Goal: Answer question/provide support: Share knowledge or assist other users

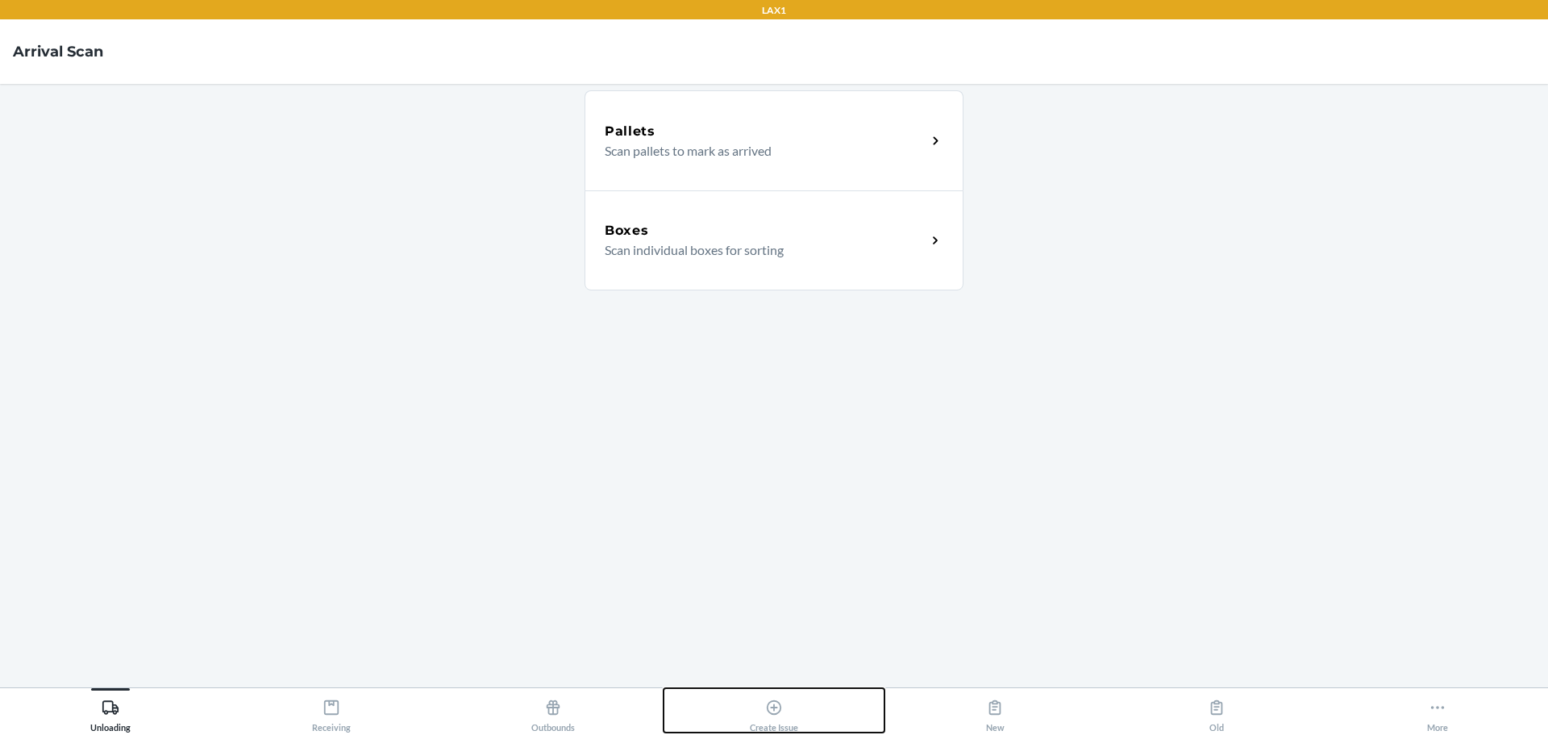
drag, startPoint x: 770, startPoint y: 699, endPoint x: 781, endPoint y: 698, distance: 10.5
click at [770, 699] on icon at bounding box center [774, 707] width 18 height 18
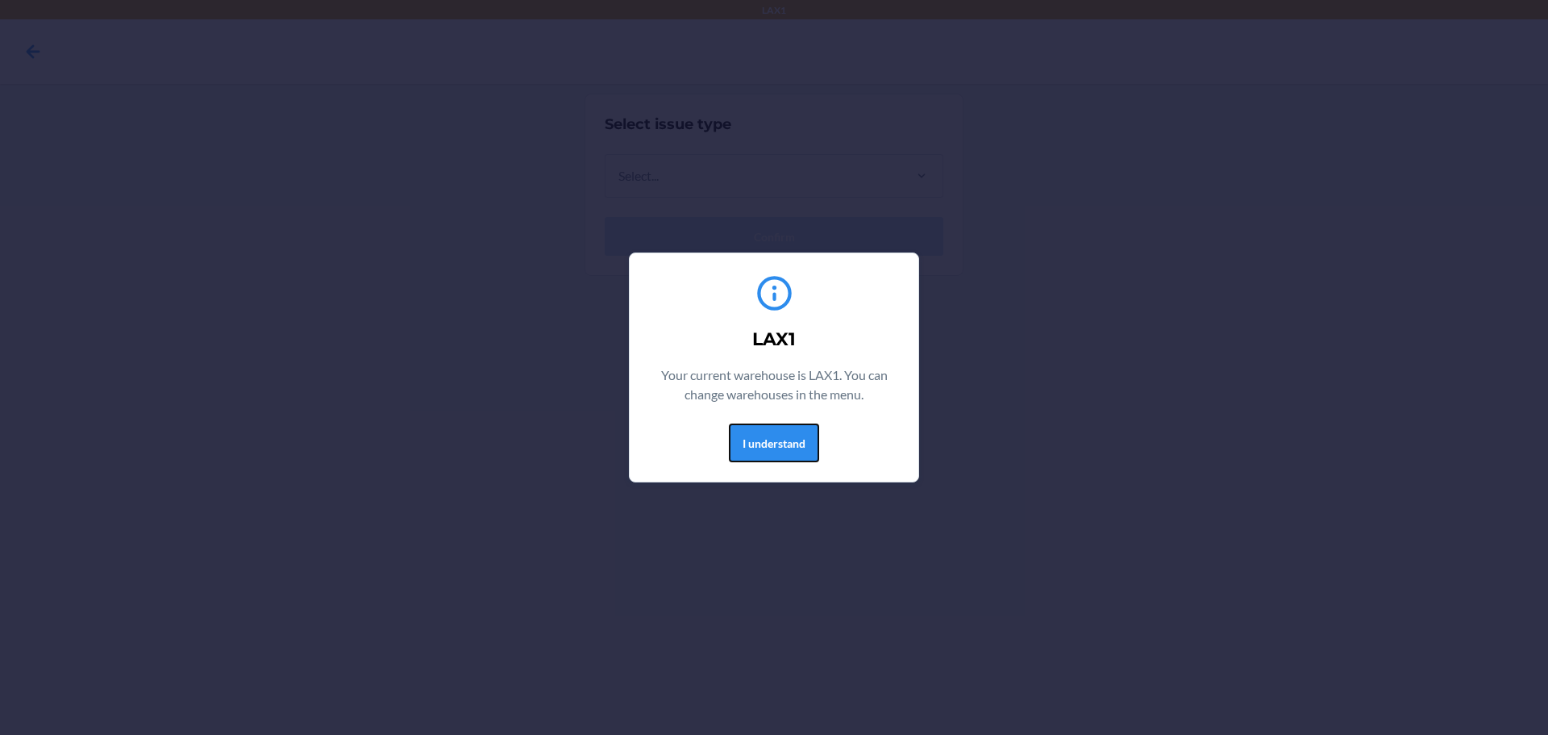
click at [790, 439] on button "I understand" at bounding box center [774, 442] width 90 height 39
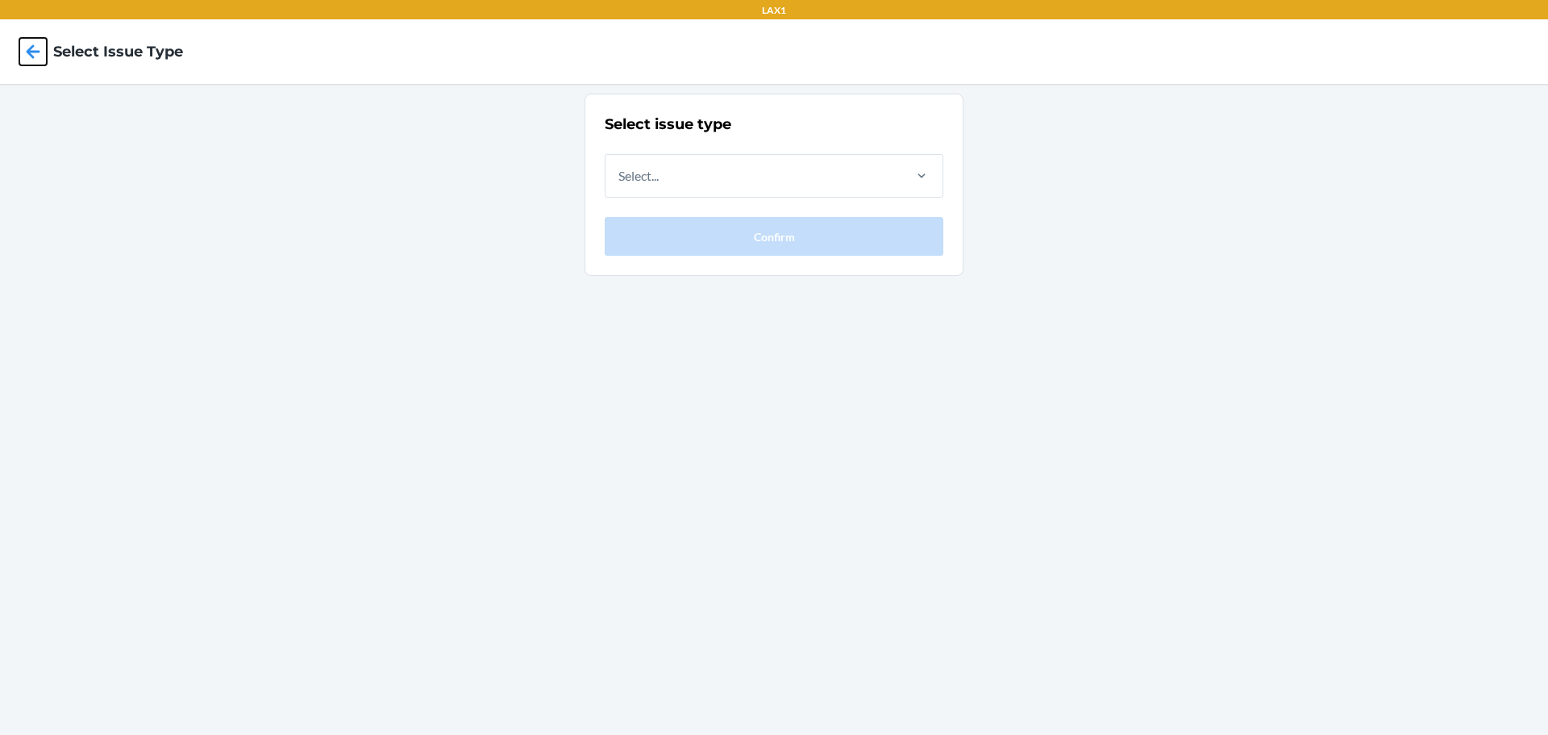
click at [44, 60] on icon at bounding box center [32, 51] width 27 height 27
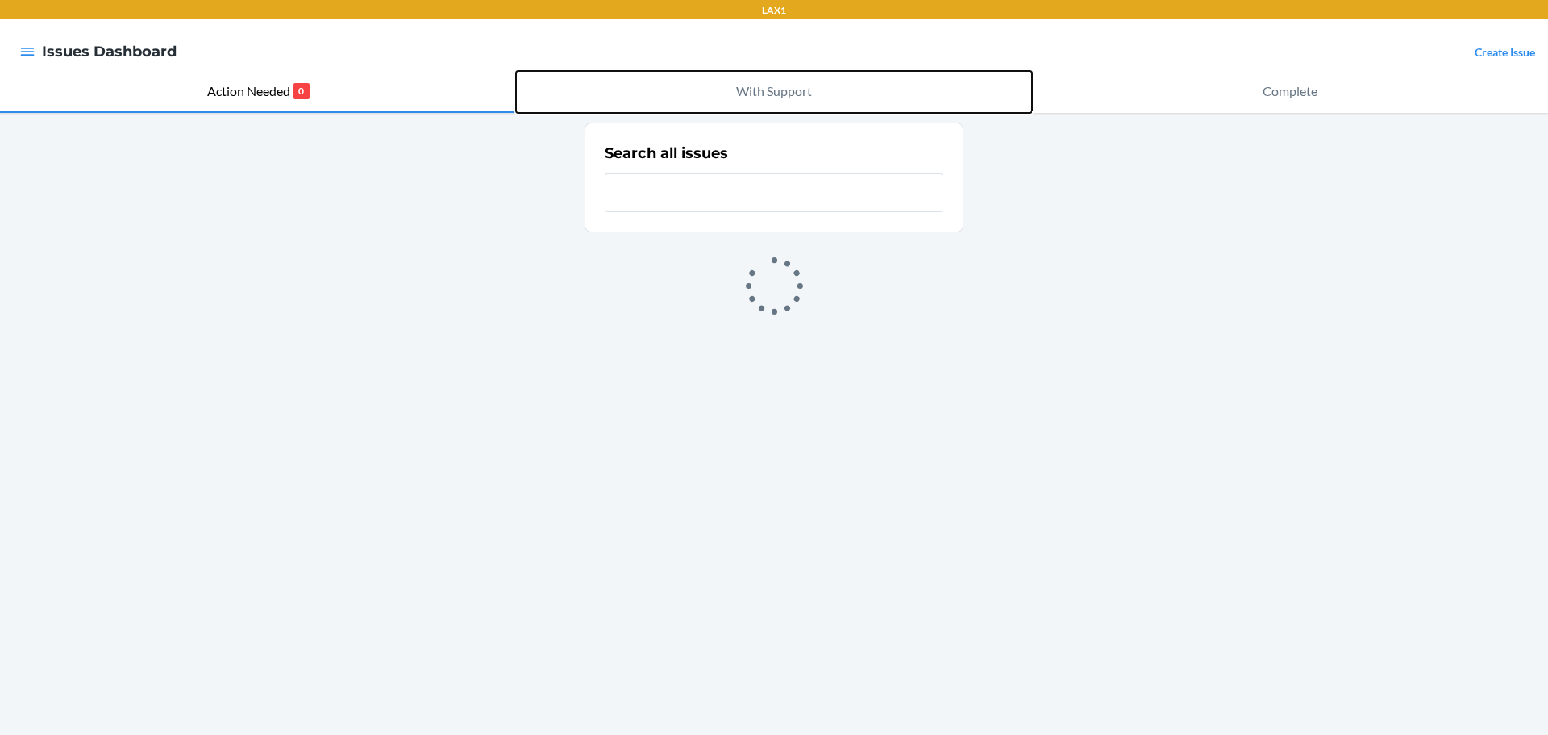
click at [756, 92] on p "With Support" at bounding box center [774, 90] width 76 height 19
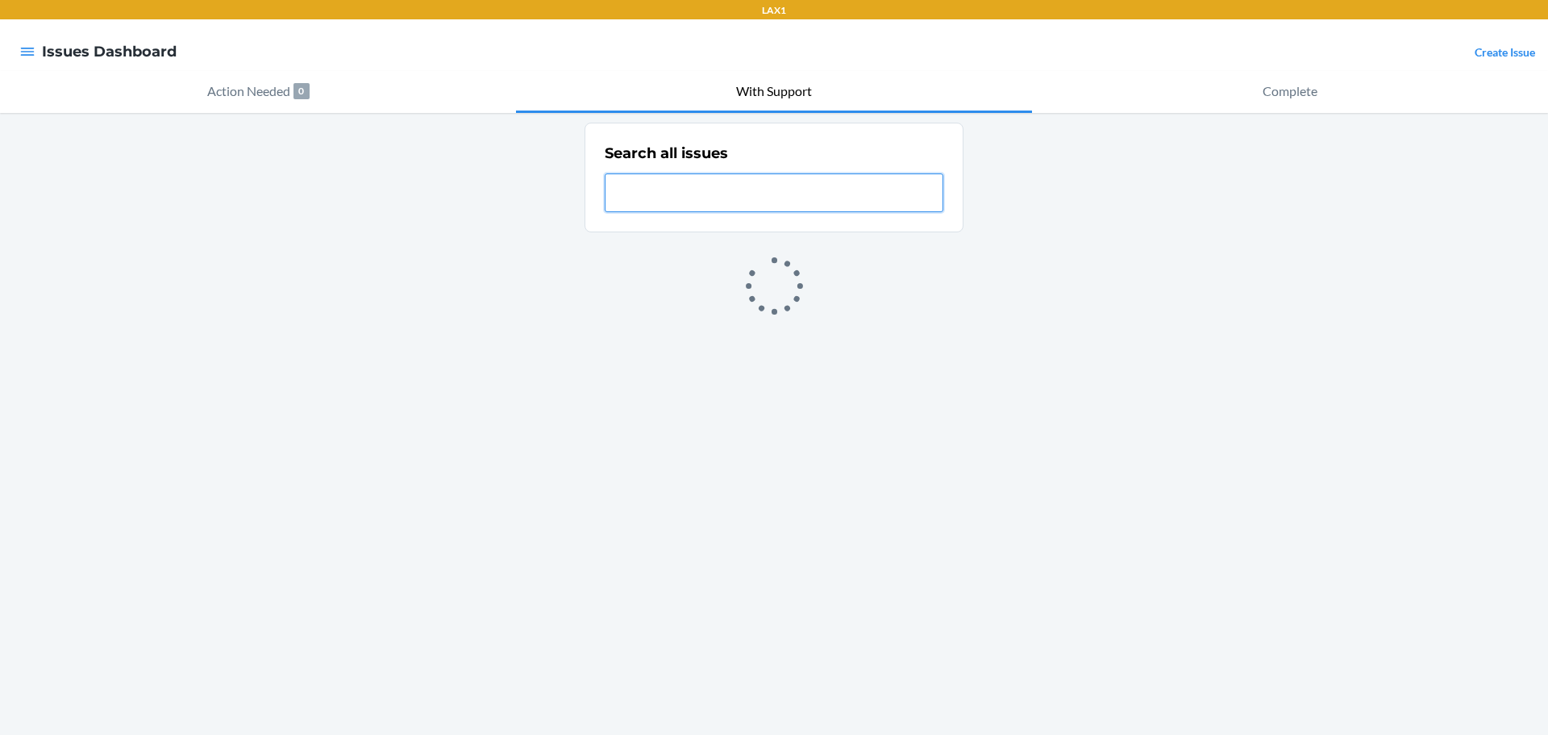
click at [755, 190] on input "text" at bounding box center [774, 192] width 339 height 39
paste input "NC-XGGXB3HB"
type input "NC-XGGXB3HB"
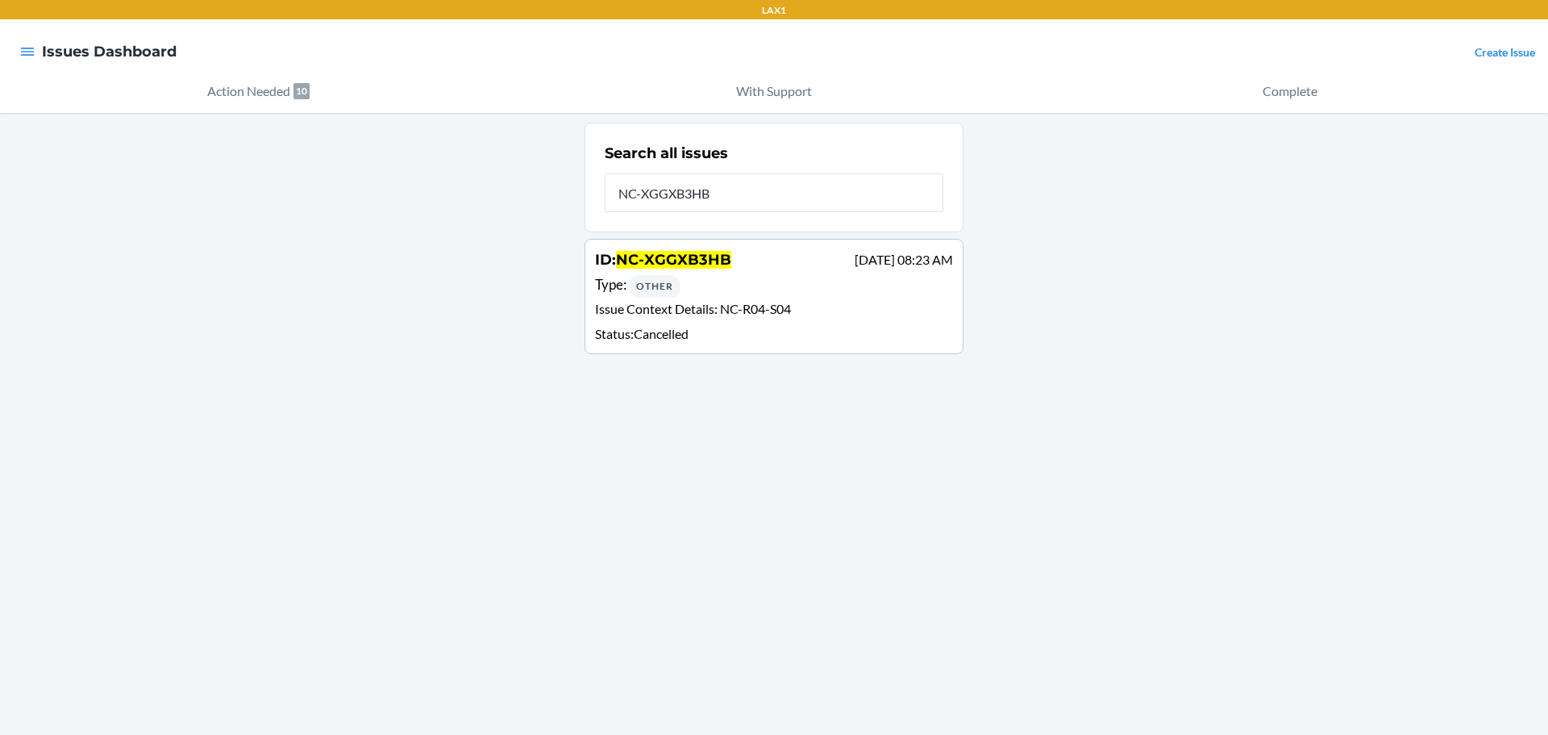
click at [774, 310] on span "NC-R04-S04" at bounding box center [755, 308] width 71 height 15
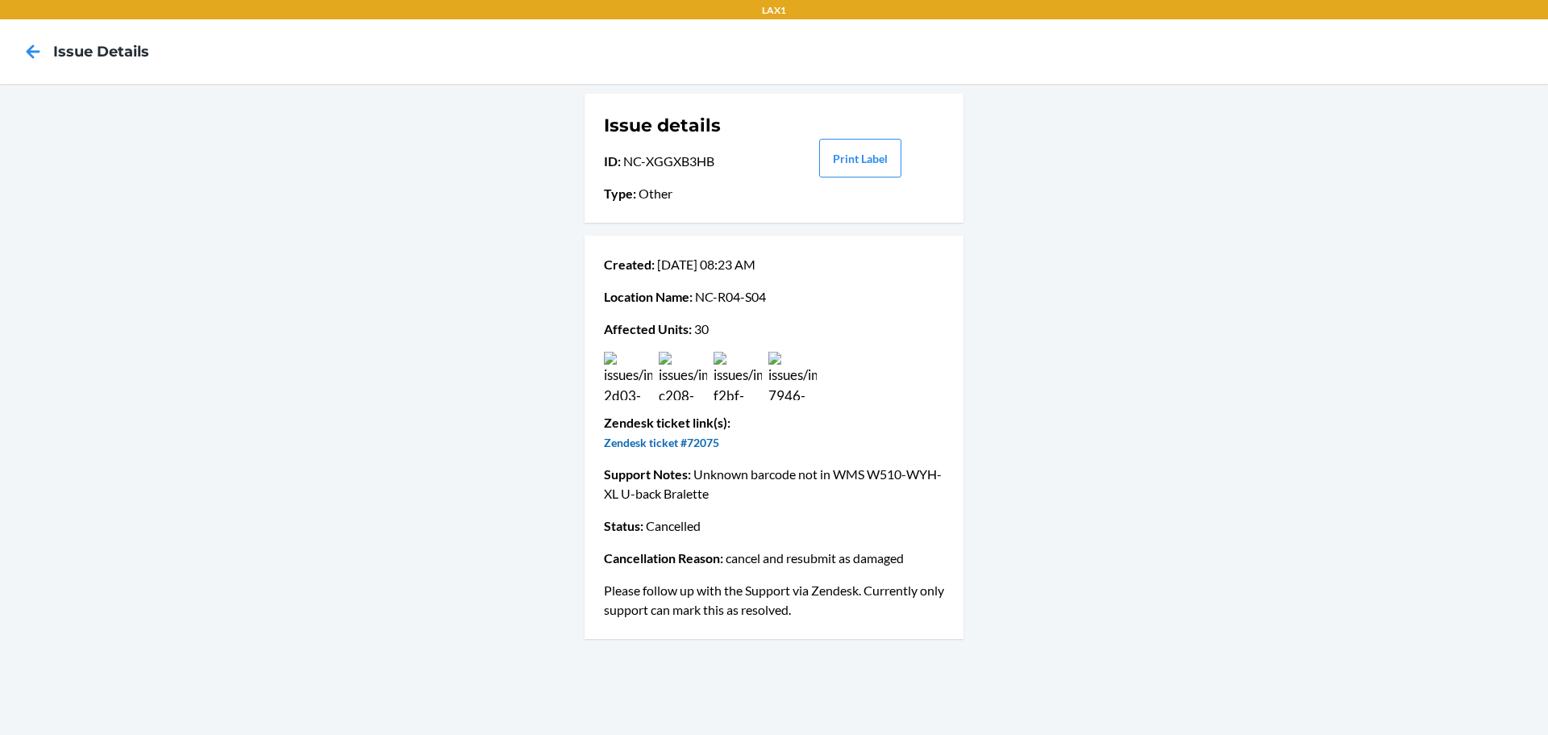
click at [714, 444] on link "Zendesk ticket #72075" at bounding box center [661, 442] width 115 height 14
